Goal: Find specific page/section: Find specific page/section

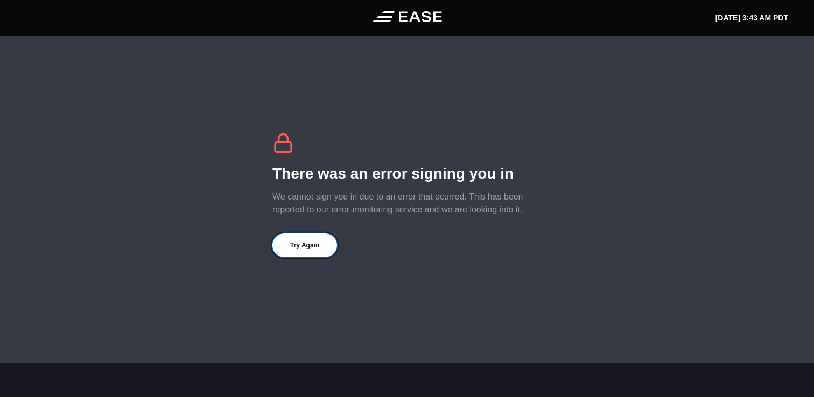
click at [305, 249] on button "Try Again" at bounding box center [304, 246] width 65 height 24
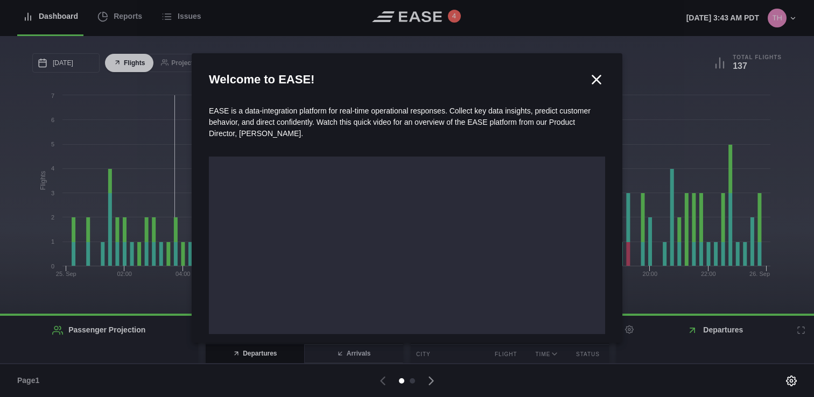
click at [591, 82] on icon at bounding box center [596, 80] width 16 height 16
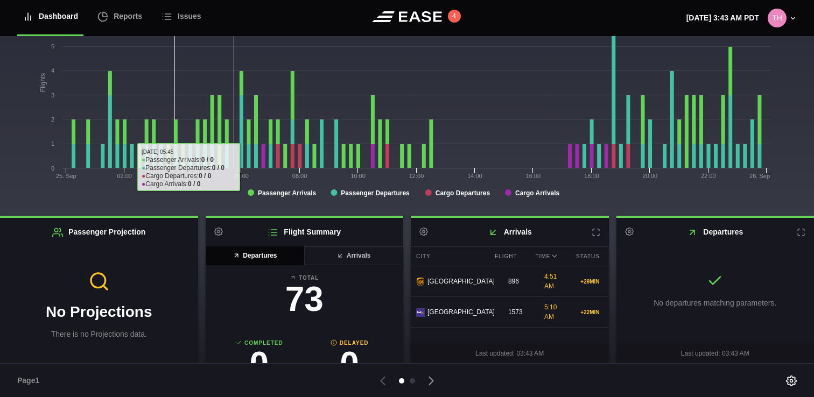
scroll to position [99, 0]
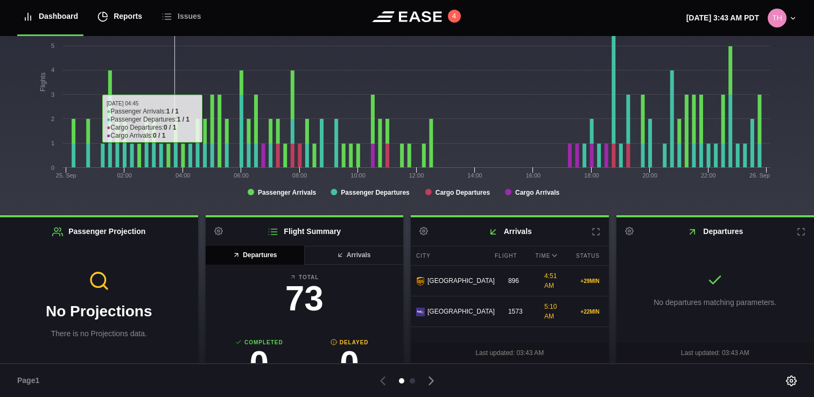
click at [131, 22] on div "Reports" at bounding box center [119, 16] width 45 height 36
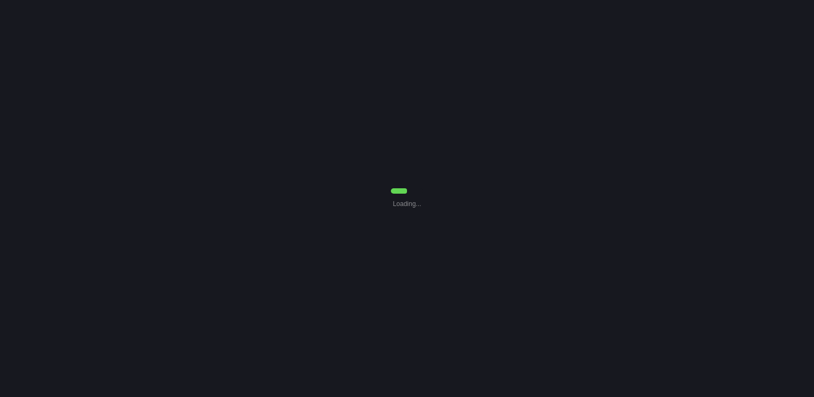
select select "7"
